Goal: Navigation & Orientation: Find specific page/section

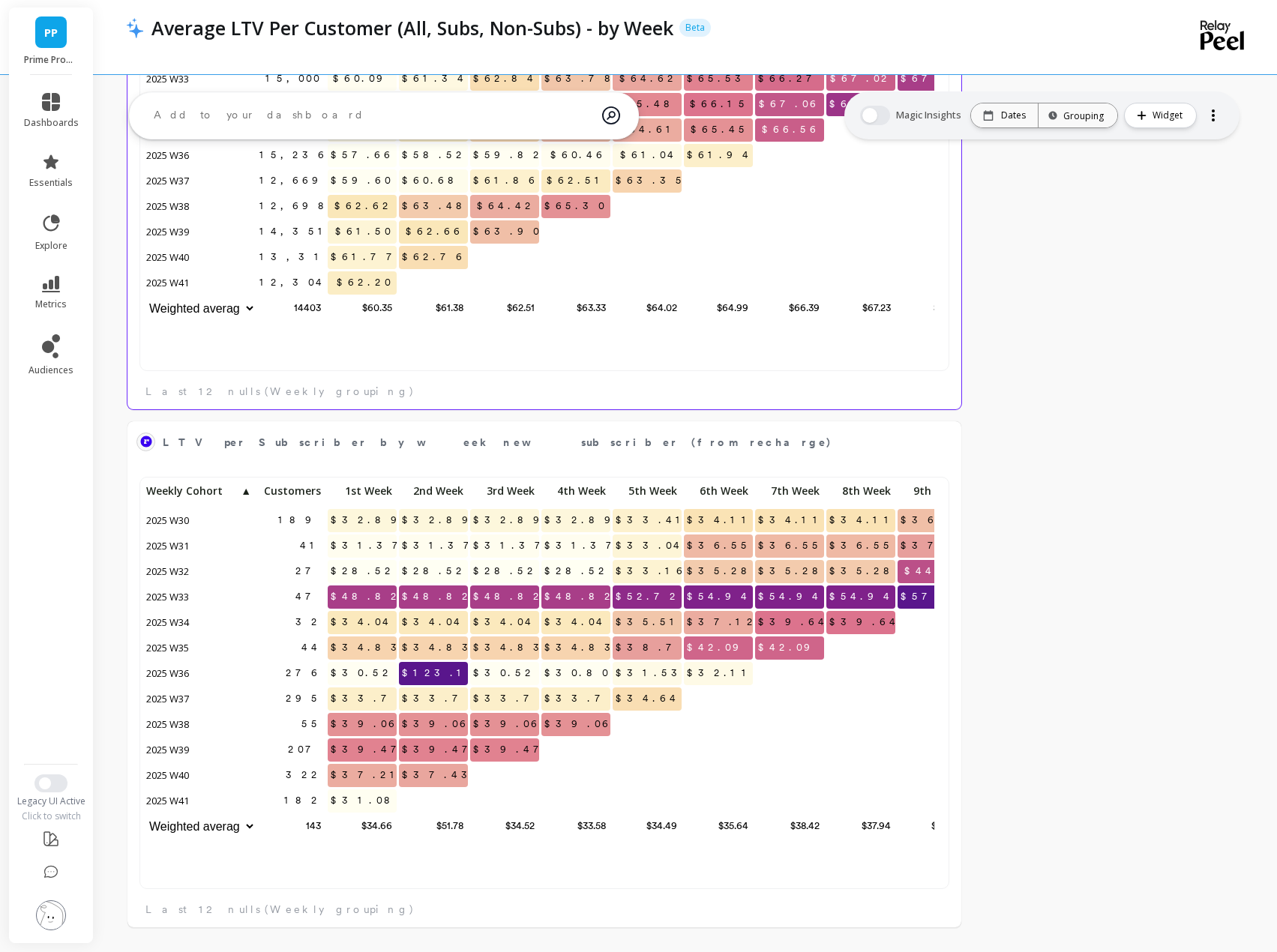
scroll to position [1290, 0]
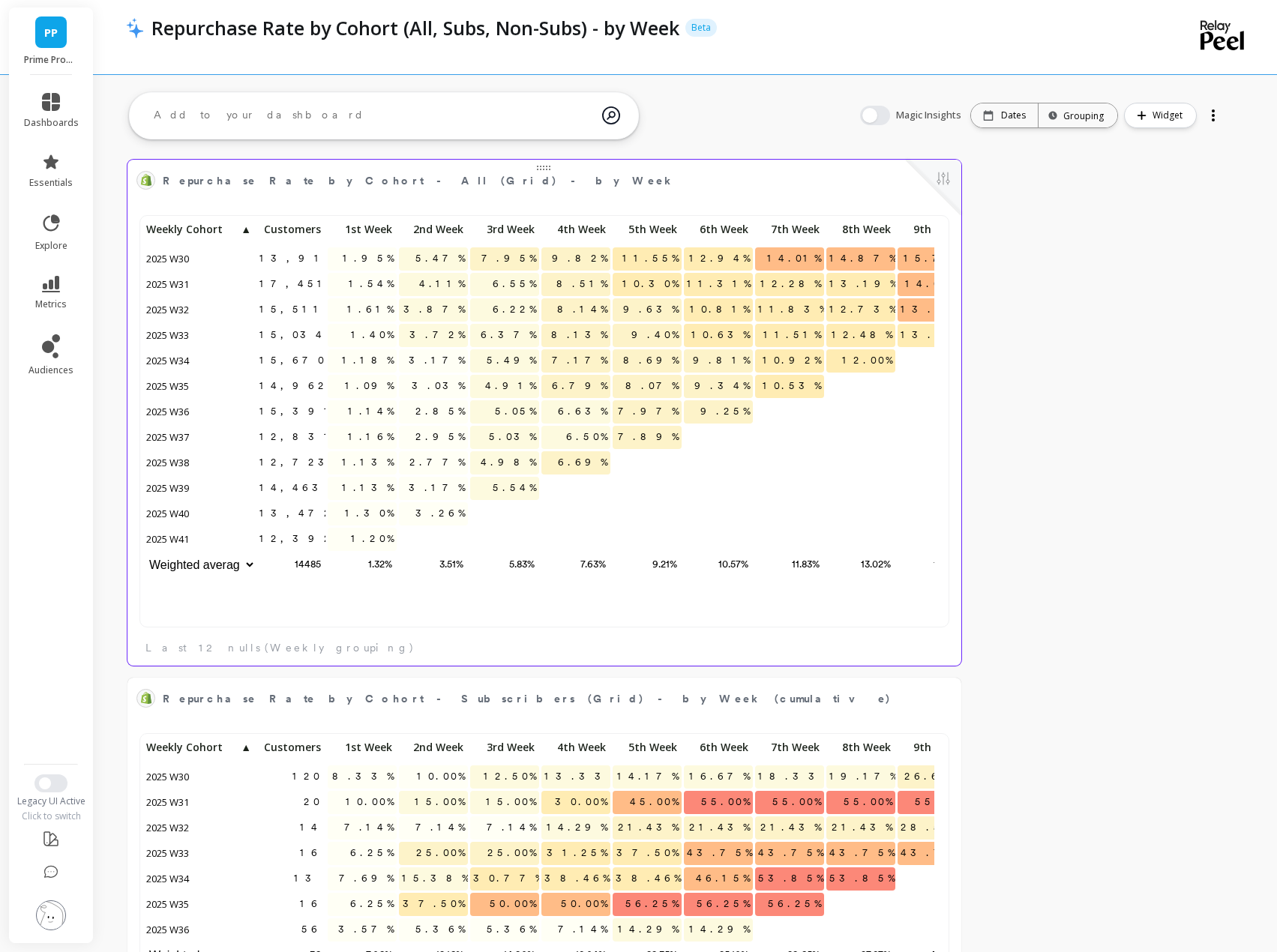
scroll to position [401, 780]
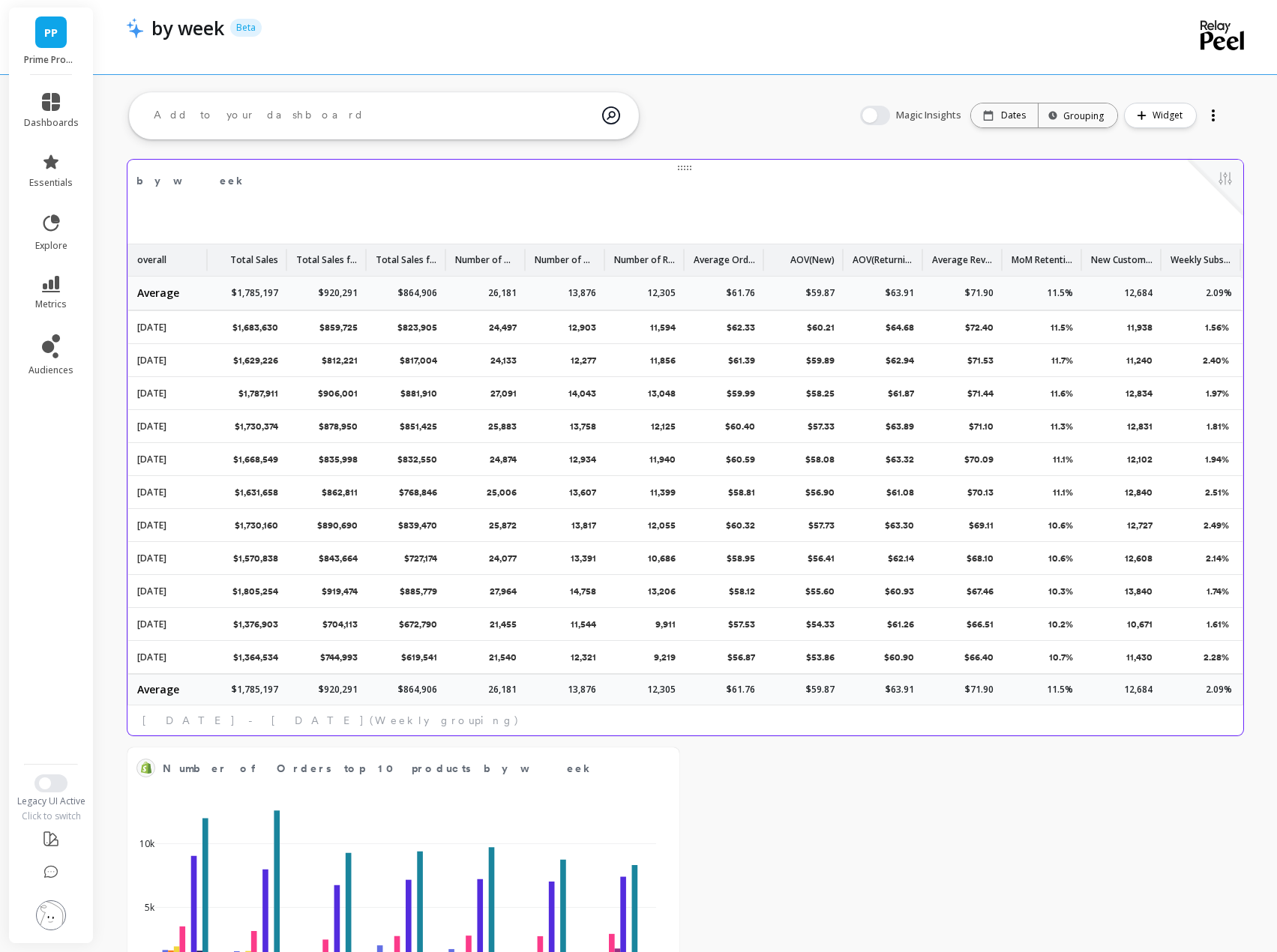
scroll to position [428, 0]
